Goal: Use online tool/utility: Use online tool/utility

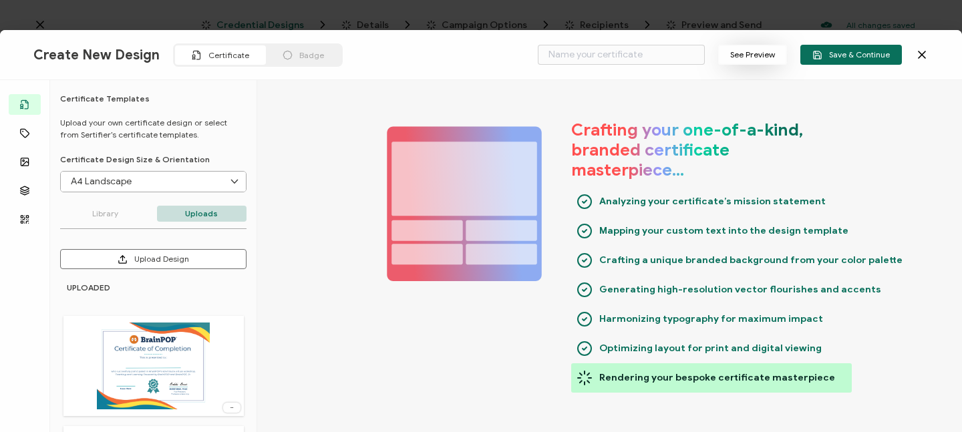
click at [750, 55] on button "See Preview" at bounding box center [752, 55] width 69 height 20
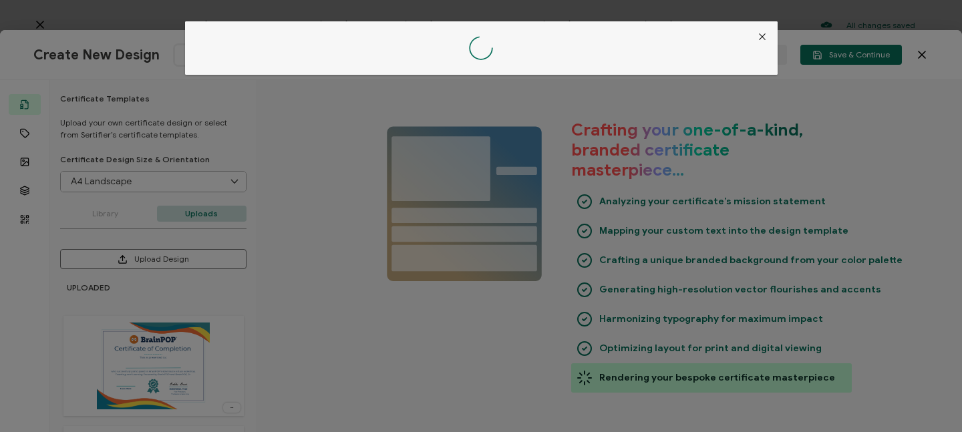
click at [759, 37] on icon "Close" at bounding box center [762, 36] width 11 height 11
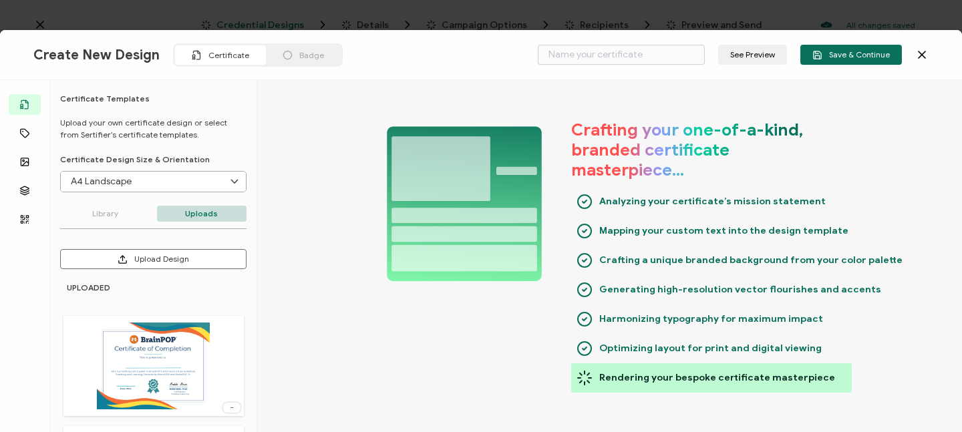
click at [51, 23] on div "Create New Design Certificate Badge See Preview Save & Continue Templates Attri…" at bounding box center [481, 216] width 962 height 432
